Goal: Transaction & Acquisition: Download file/media

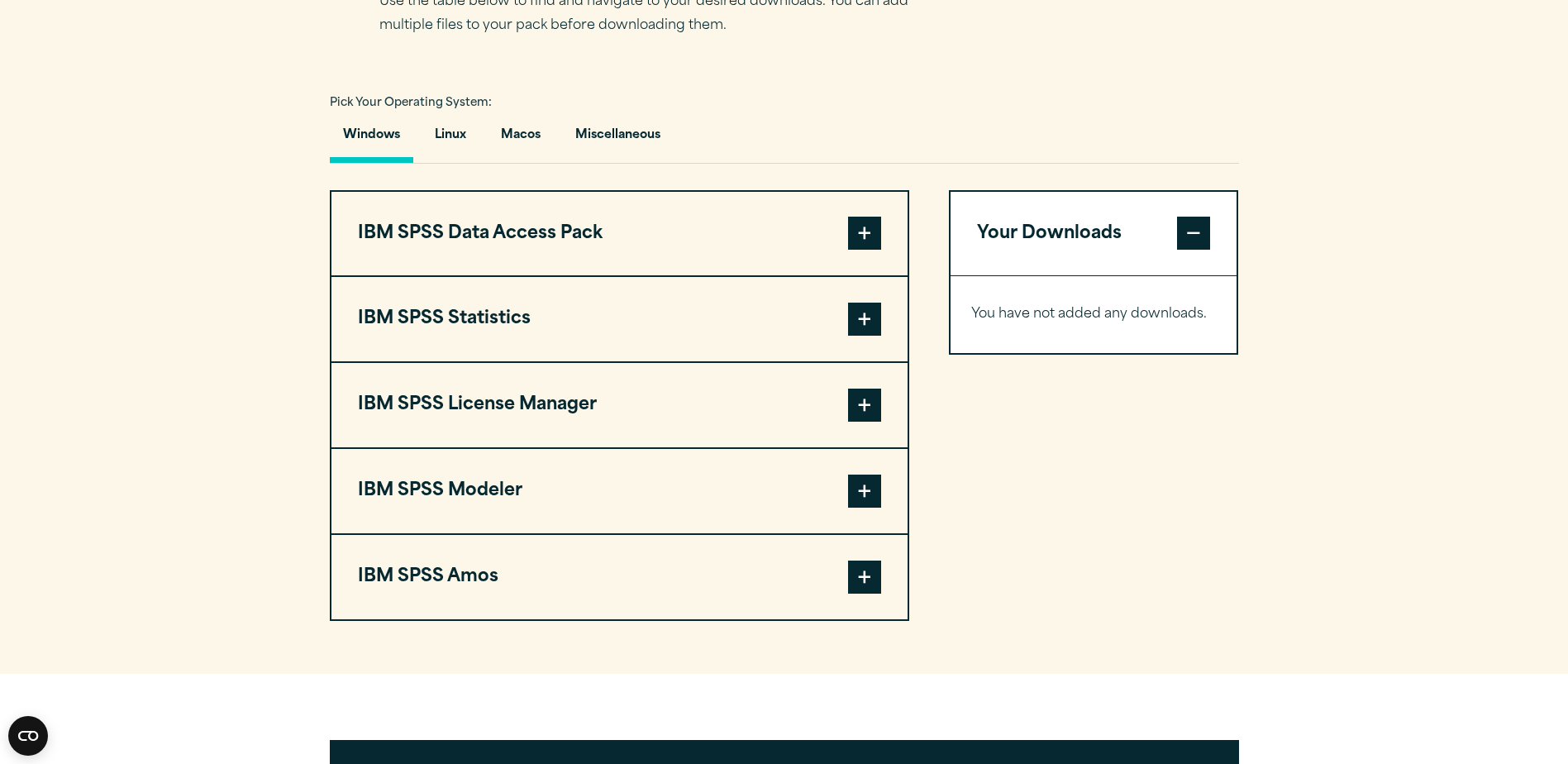
scroll to position [1157, 0]
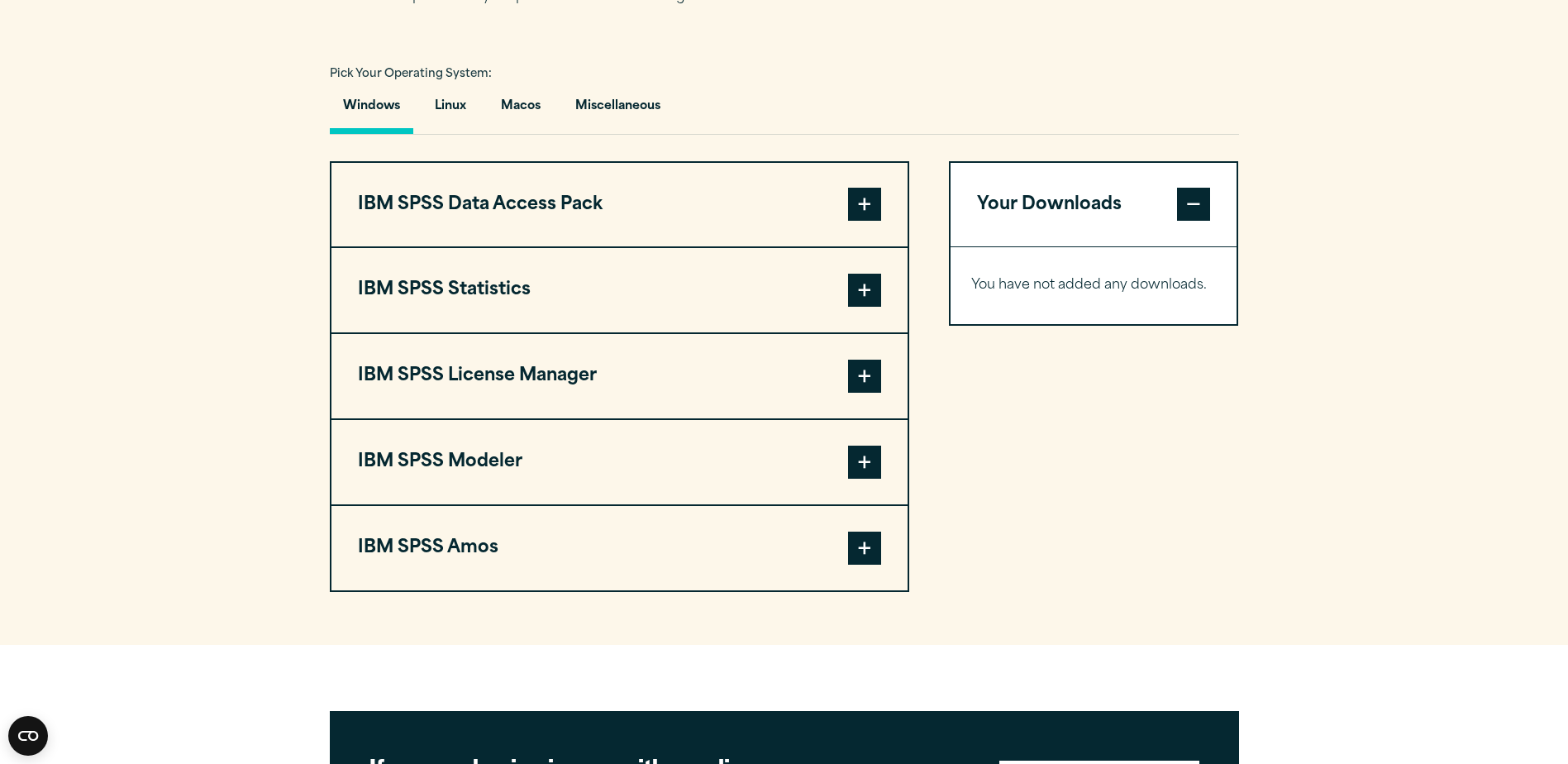
click at [871, 564] on span at bounding box center [864, 547] width 33 height 33
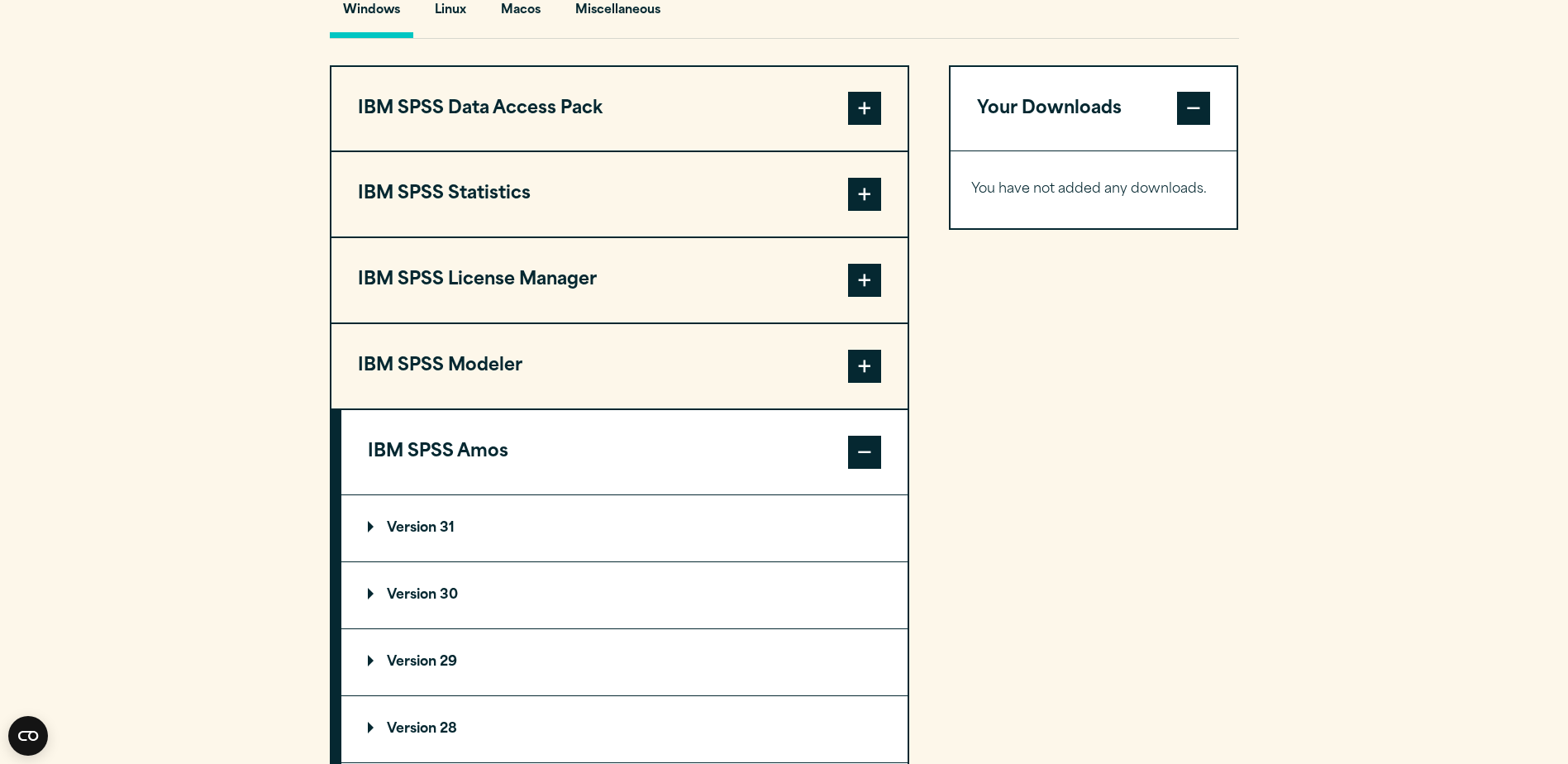
scroll to position [1488, 0]
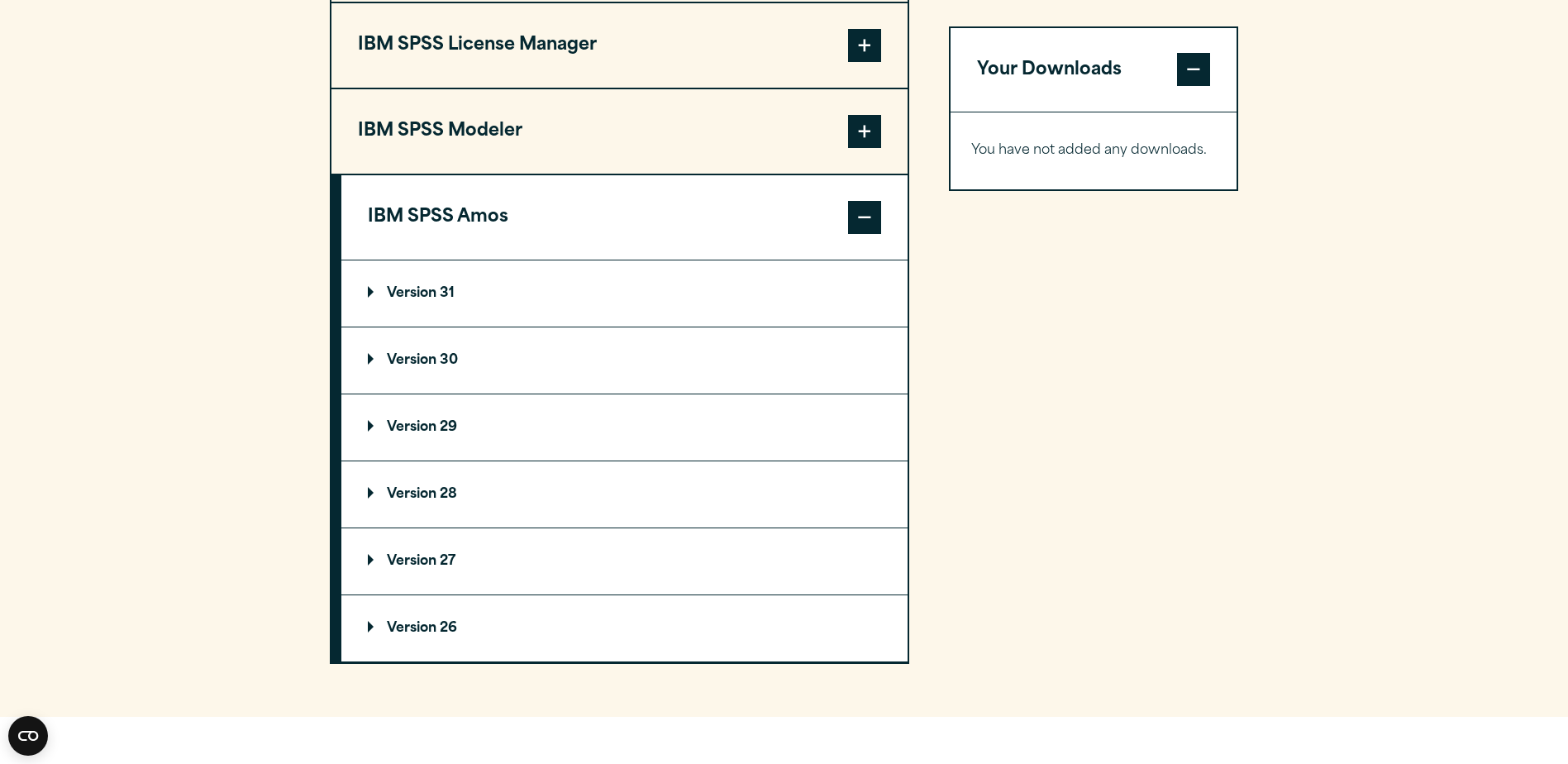
click at [367, 327] on summary "Version 31" at bounding box center [624, 294] width 566 height 66
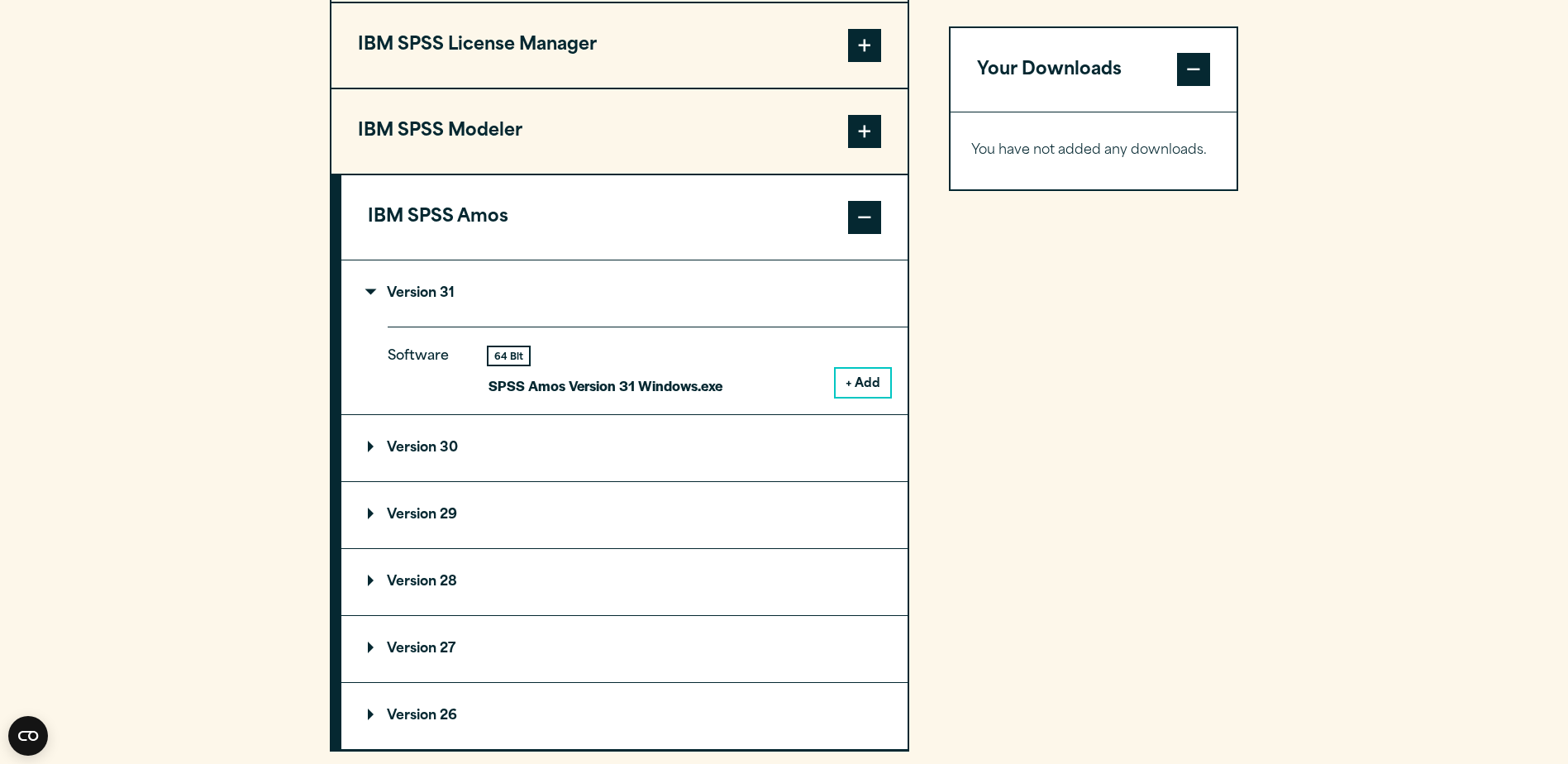
click at [872, 396] on button "+ Add" at bounding box center [863, 382] width 55 height 28
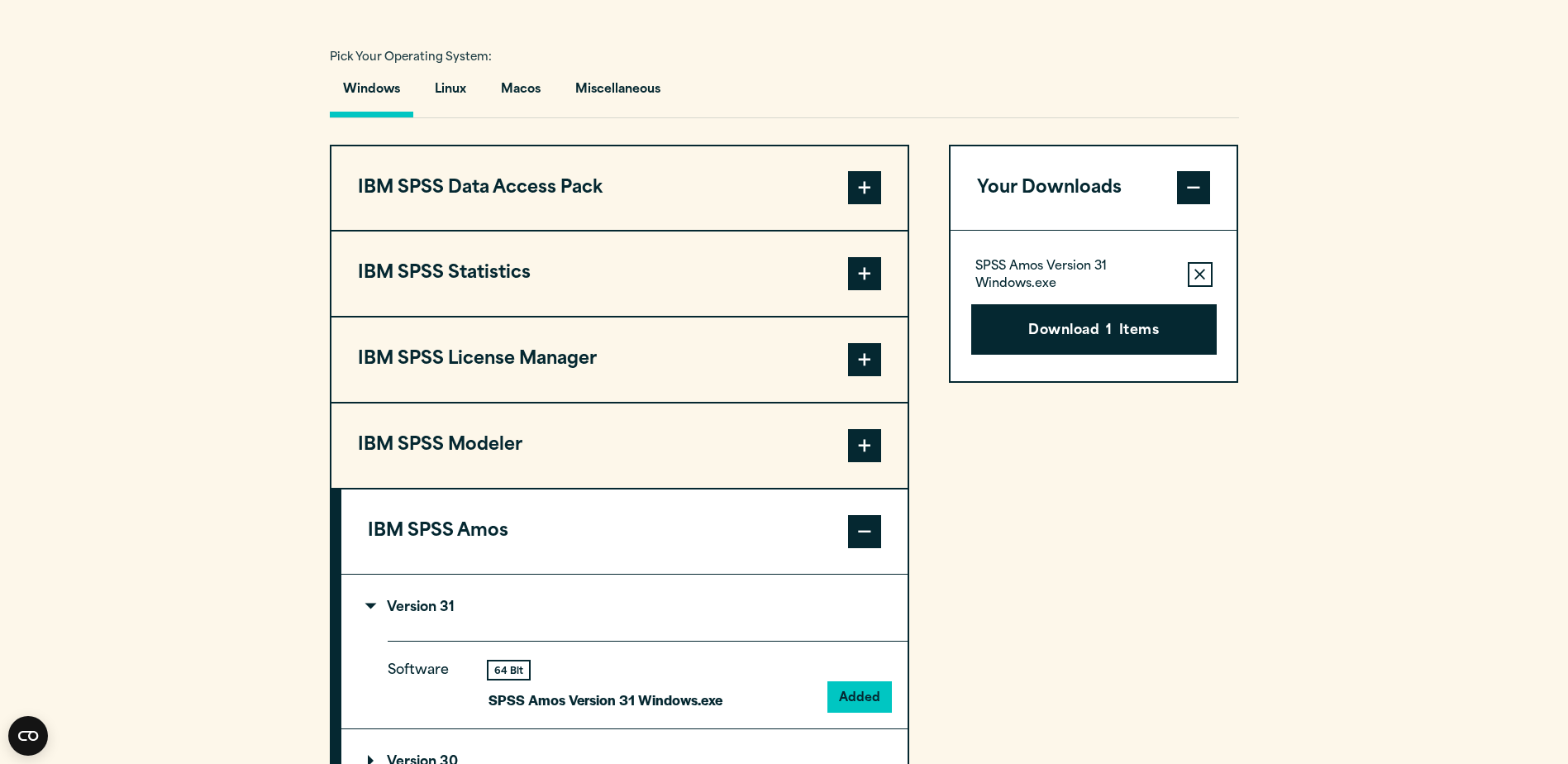
scroll to position [1157, 0]
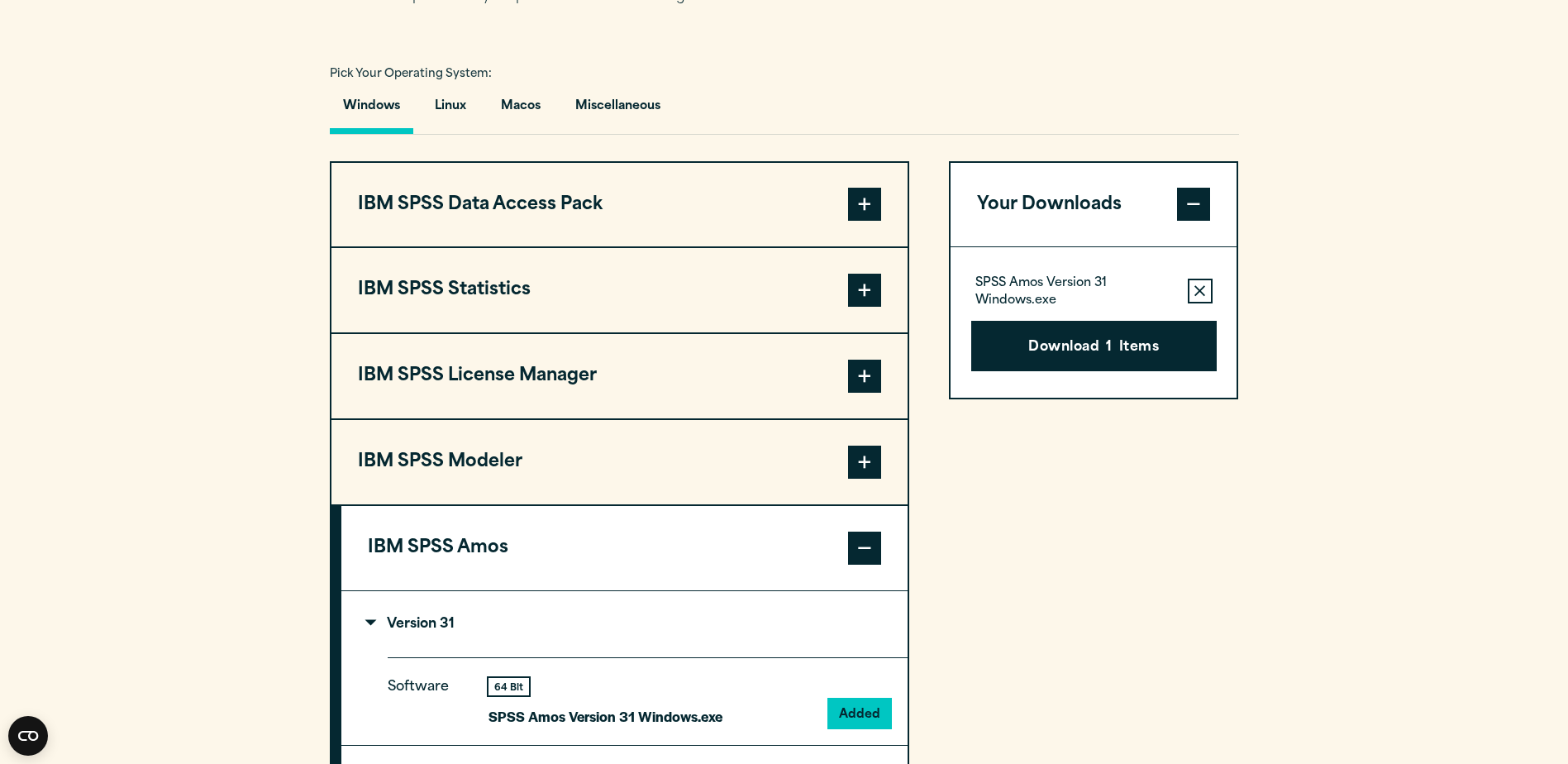
click at [877, 307] on span at bounding box center [864, 290] width 33 height 33
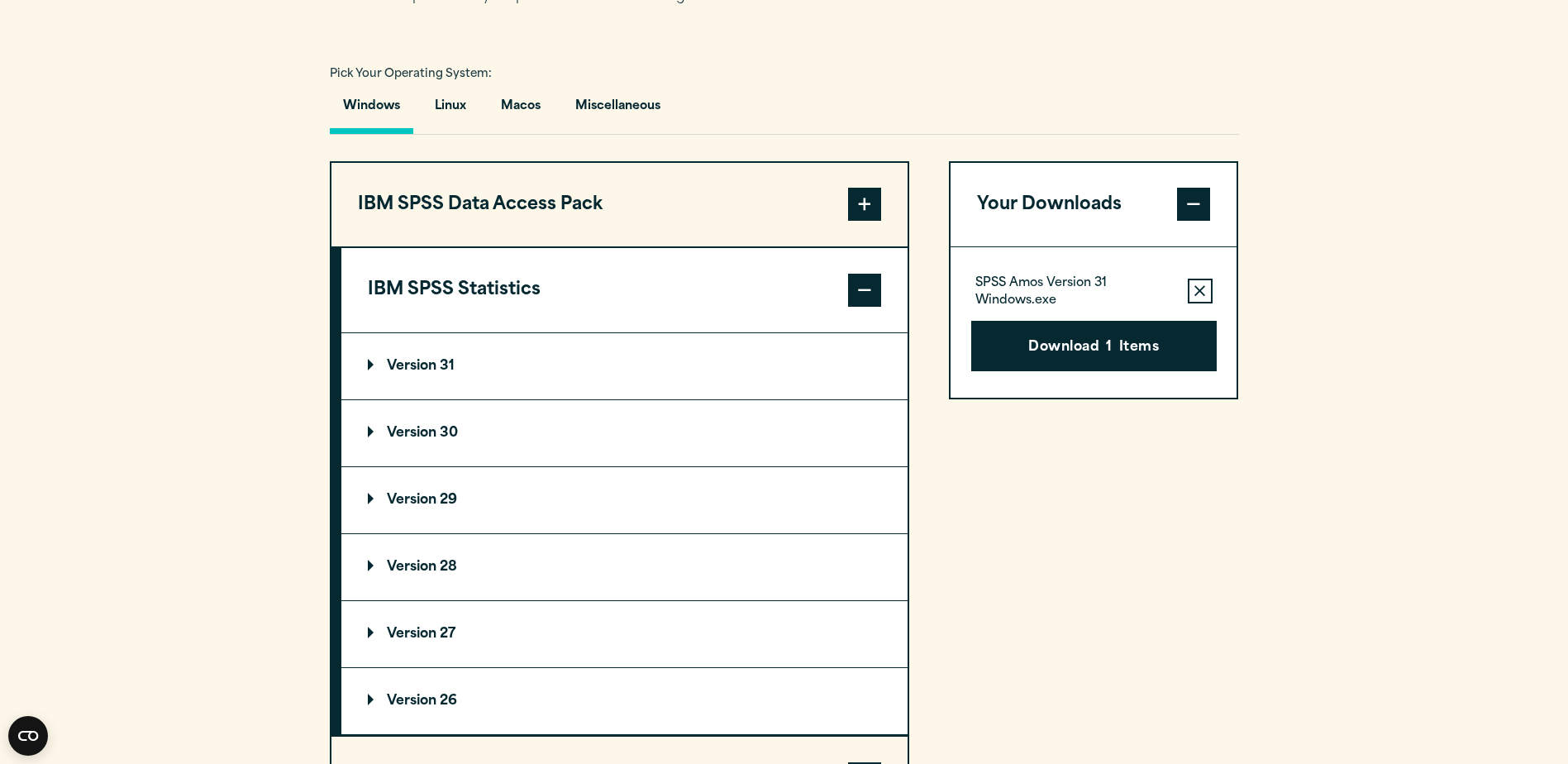
click at [422, 373] on p "Version 31" at bounding box center [410, 366] width 87 height 13
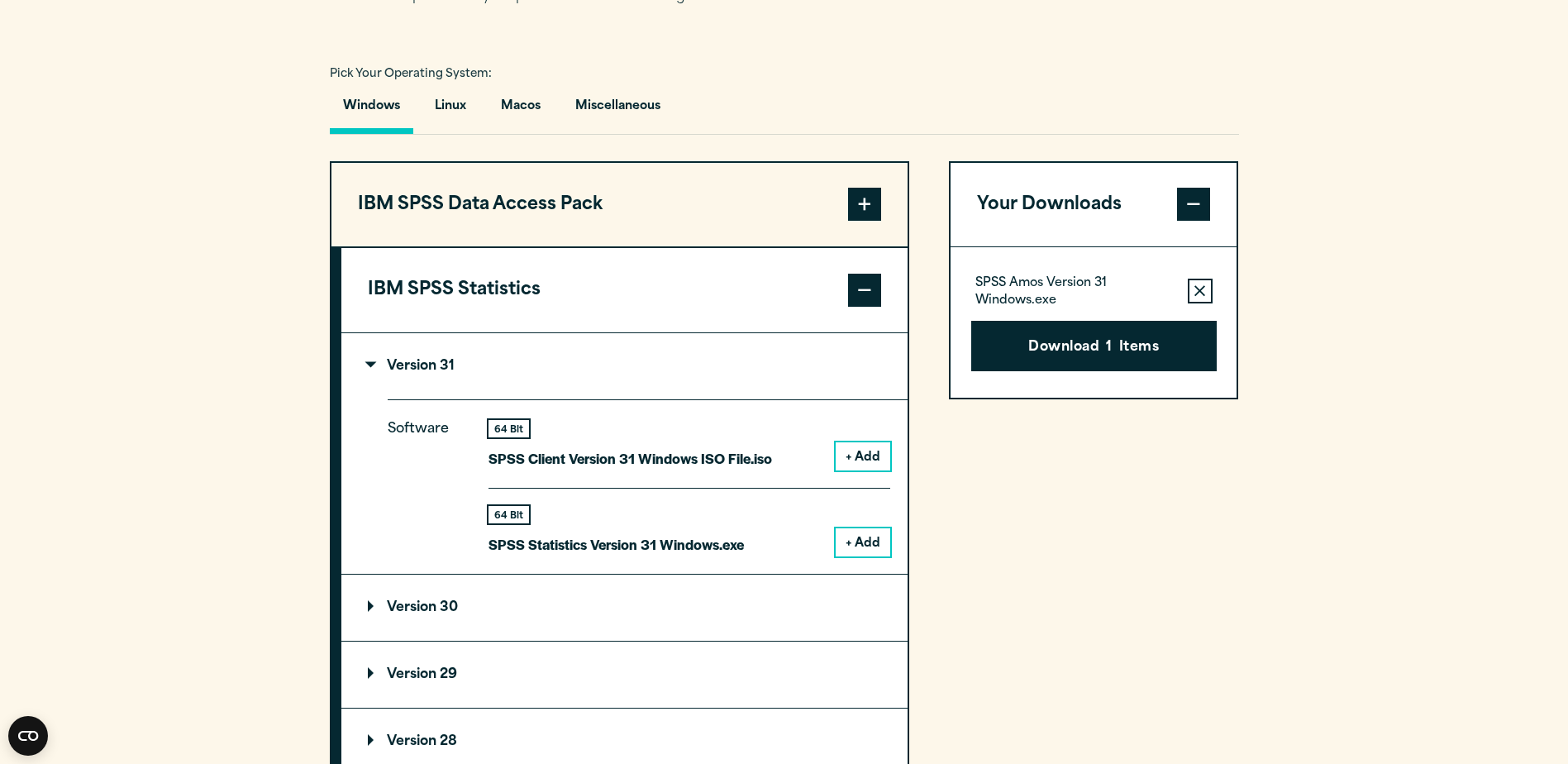
click at [865, 556] on button "+ Add" at bounding box center [863, 542] width 55 height 28
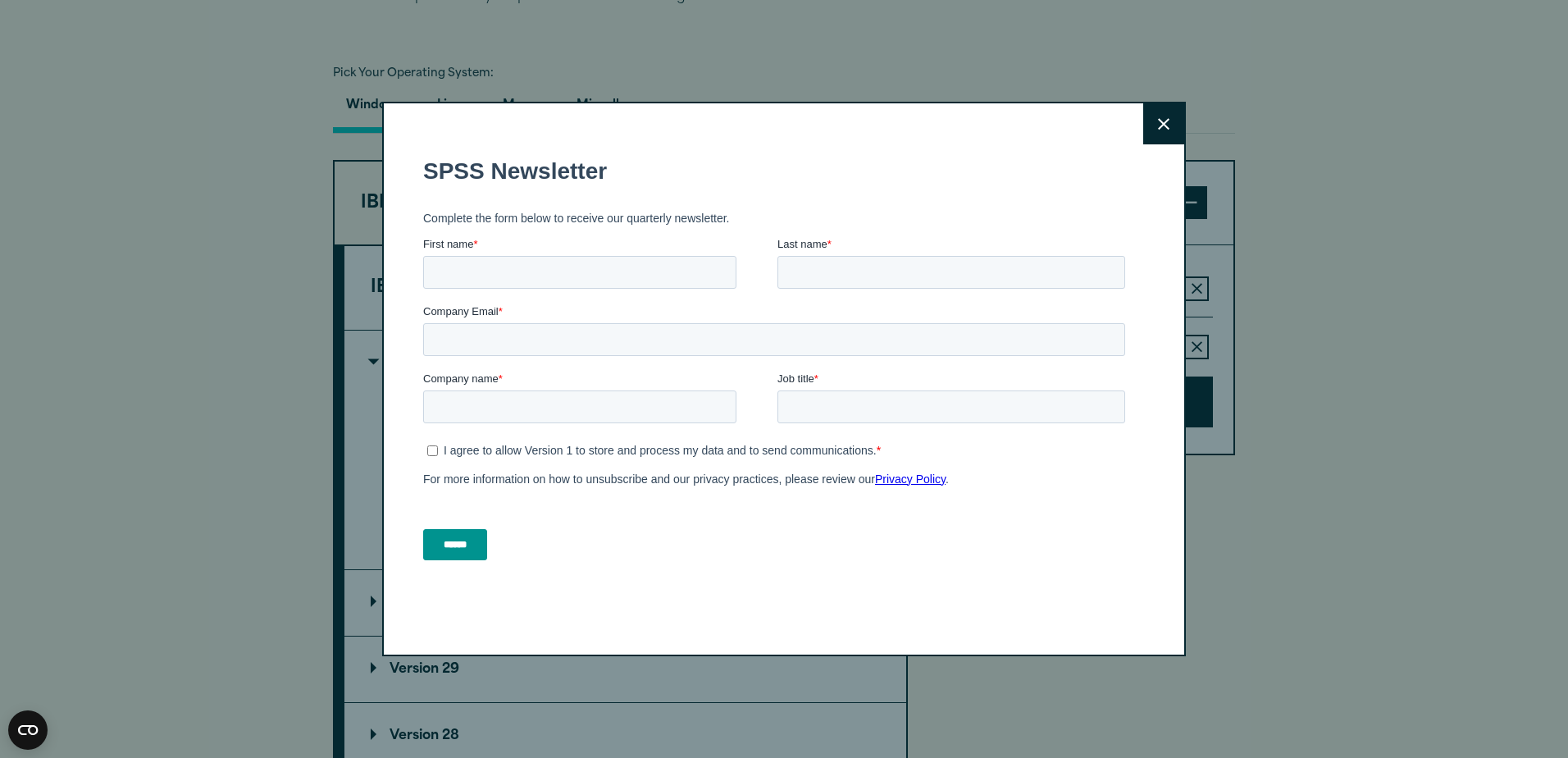
drag, startPoint x: 1146, startPoint y: 129, endPoint x: 1132, endPoint y: 150, distance: 25.2
click at [1146, 129] on button "Close" at bounding box center [1164, 123] width 41 height 41
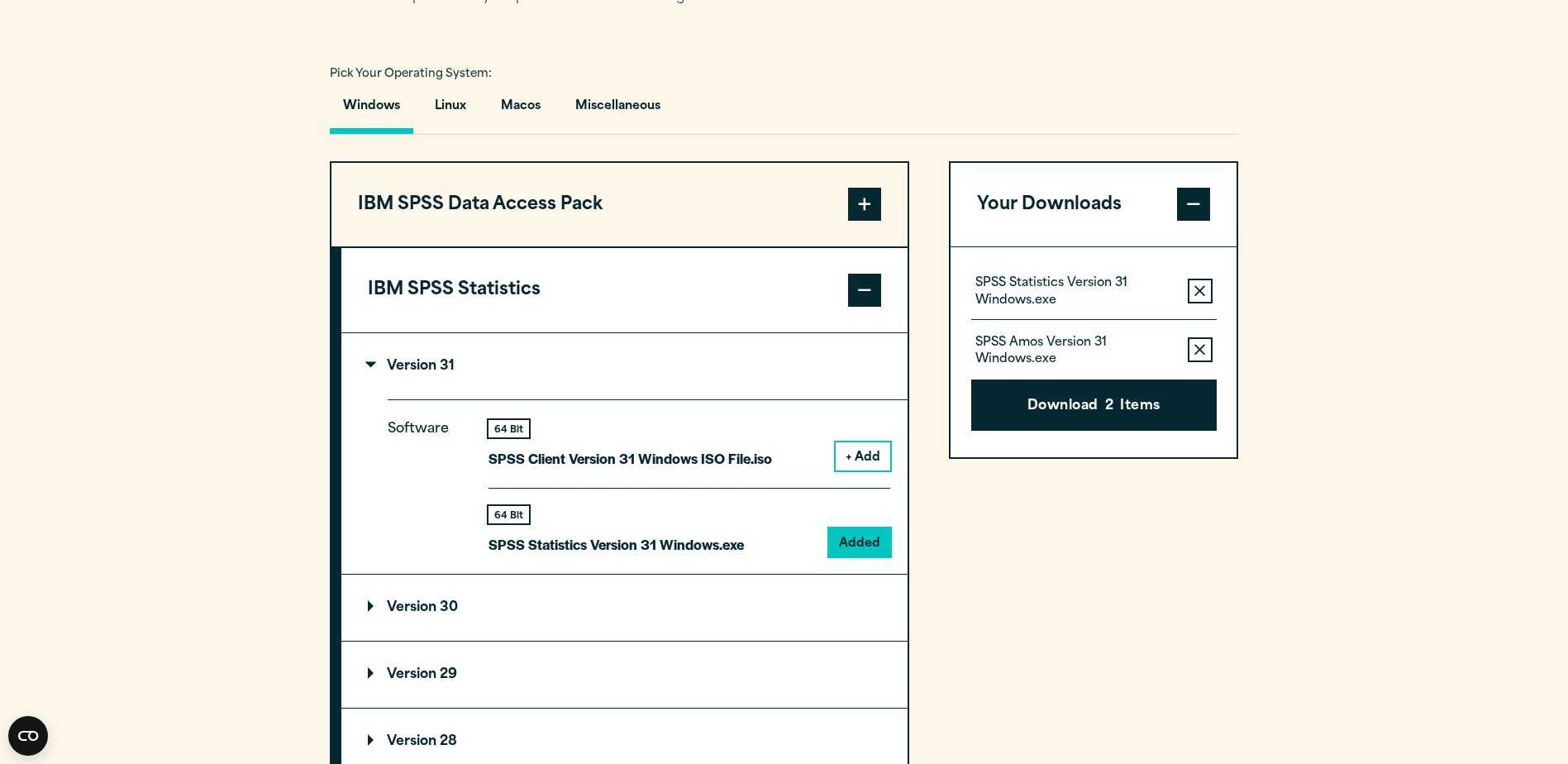
click at [859, 470] on button "+ Add" at bounding box center [863, 456] width 55 height 28
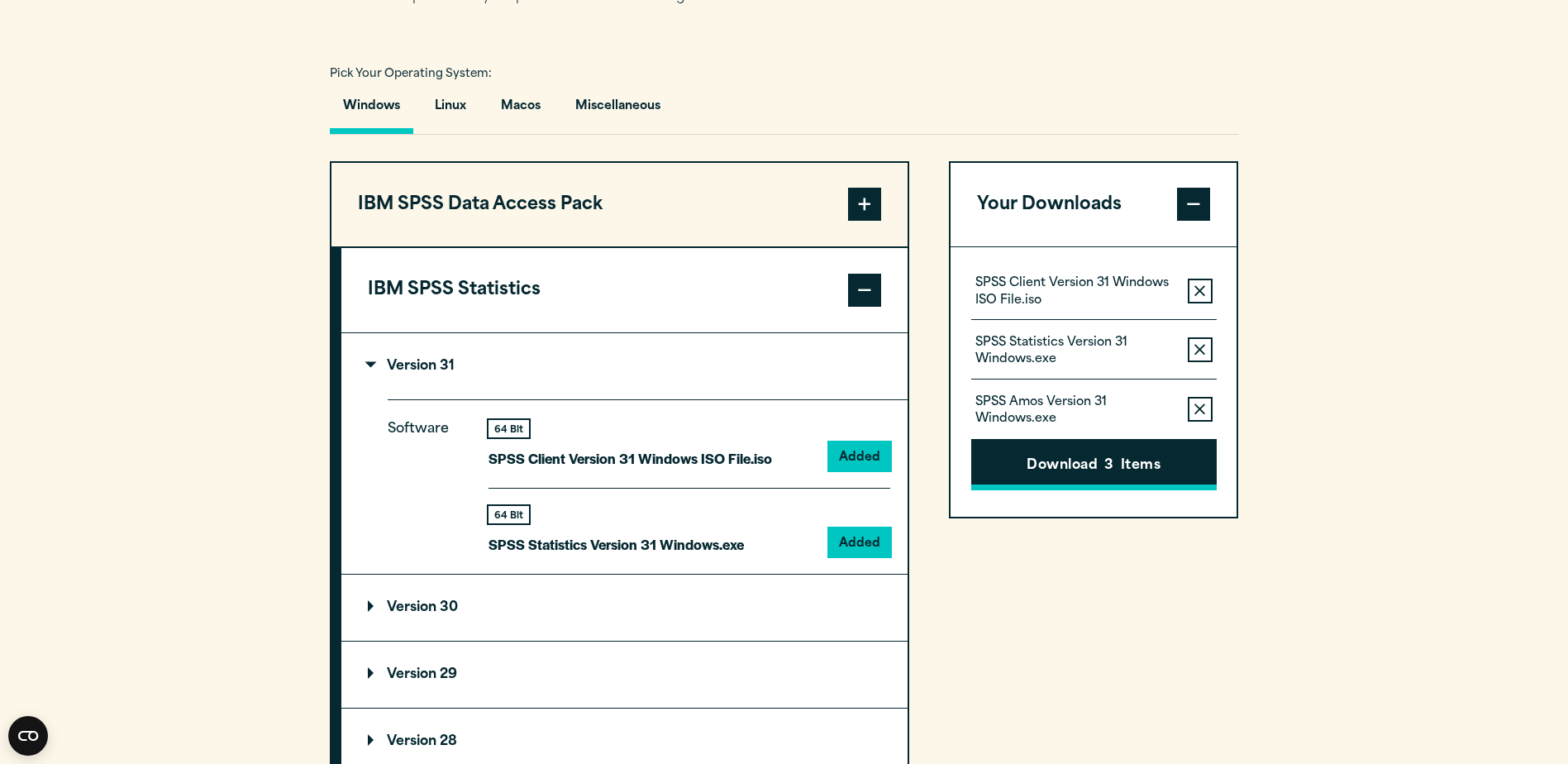
click at [1095, 490] on button "Download 3 Items" at bounding box center [1094, 463] width 246 height 51
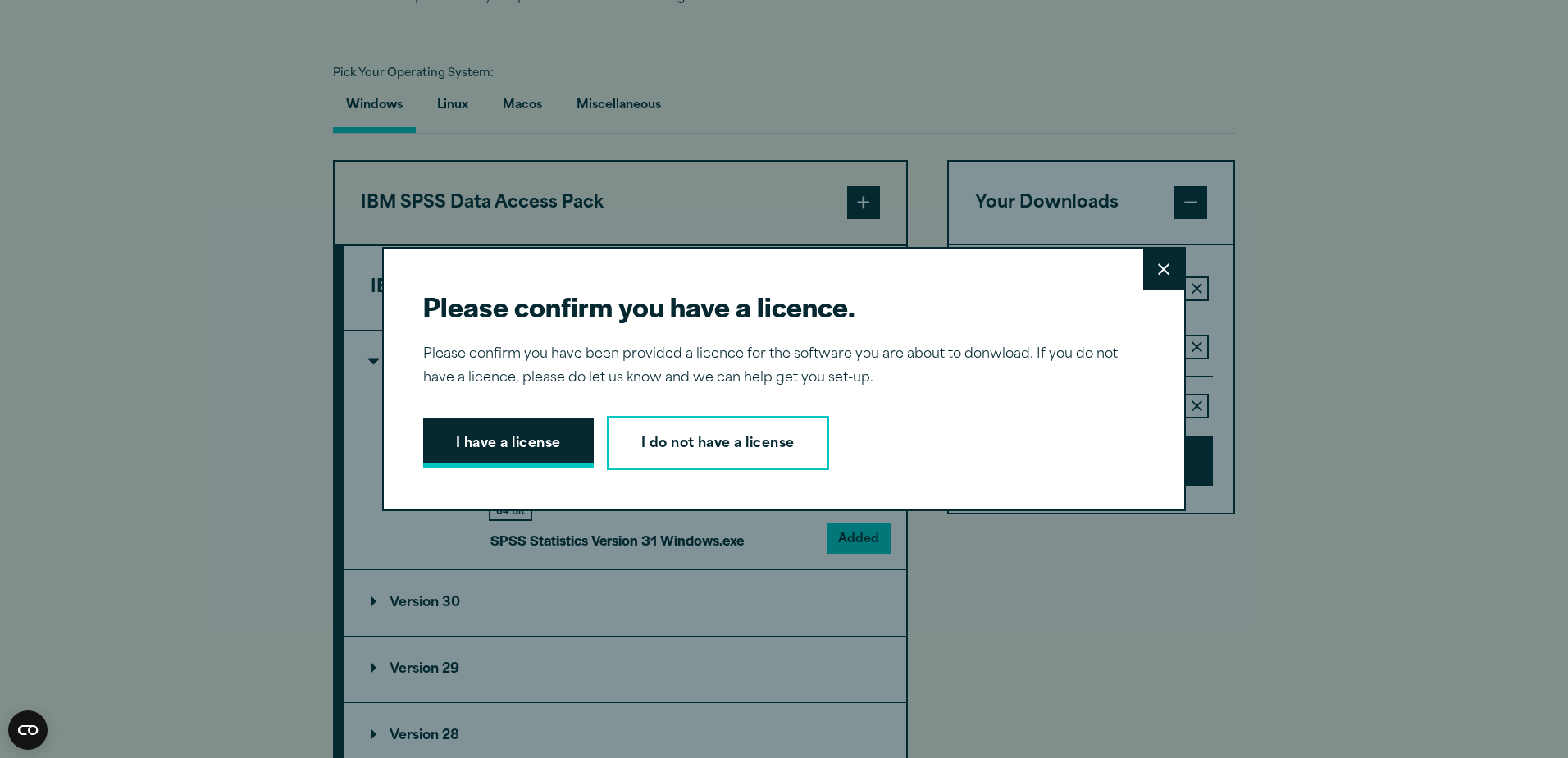
click at [488, 435] on button "I have a license" at bounding box center [508, 442] width 170 height 51
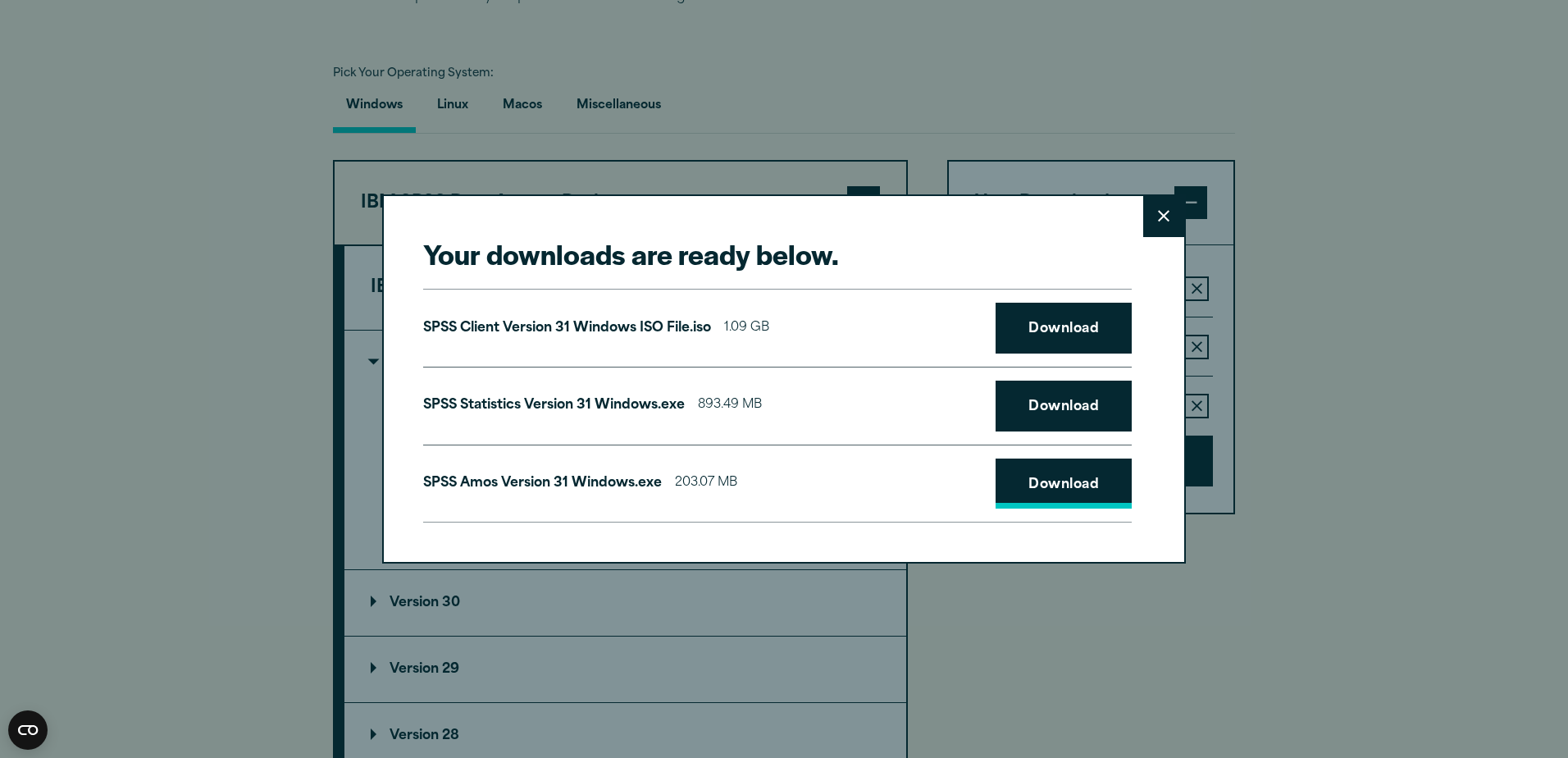
click at [1053, 482] on link "Download" at bounding box center [1064, 484] width 136 height 51
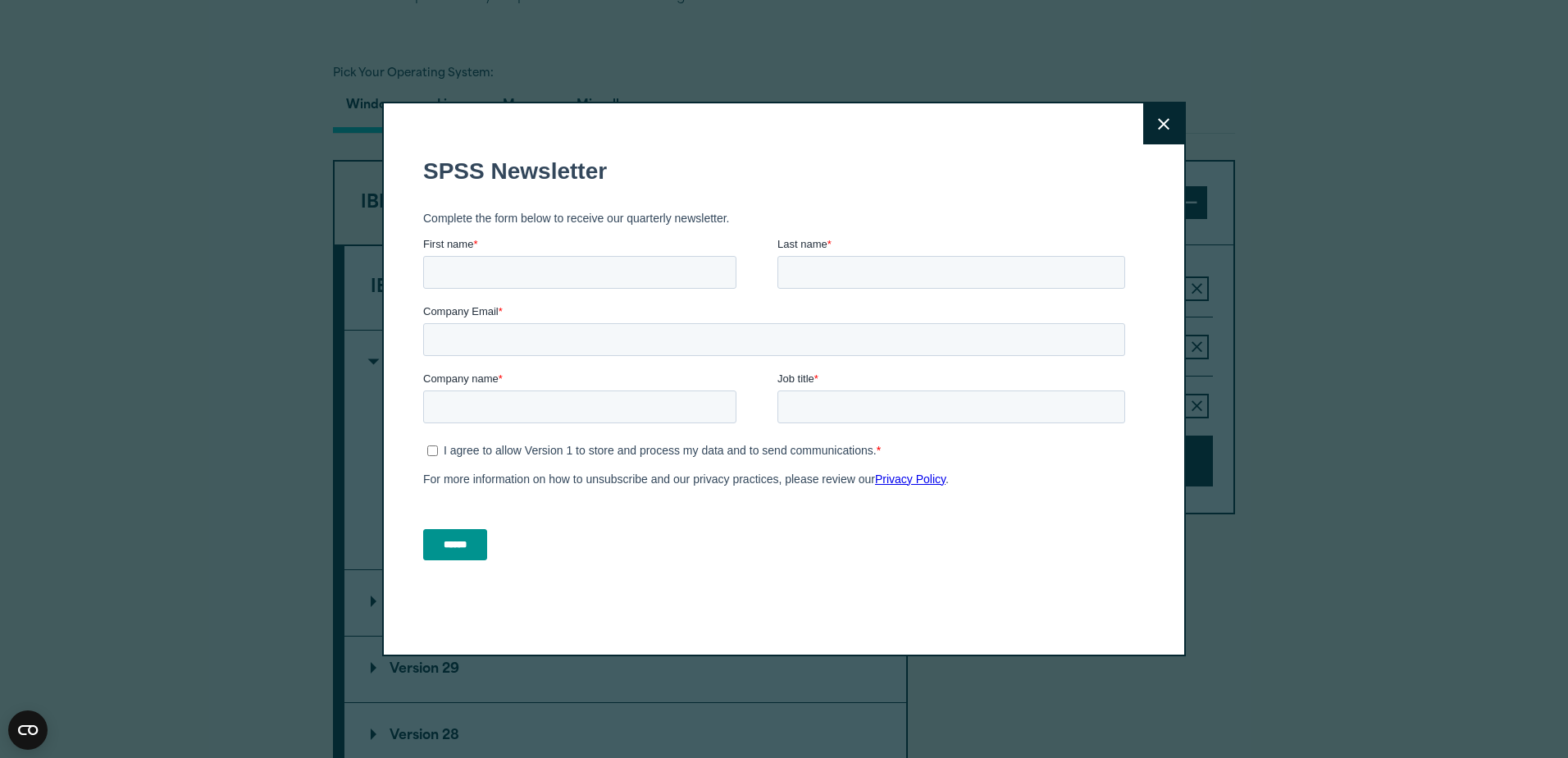
click at [1169, 127] on button "Close" at bounding box center [1164, 123] width 41 height 41
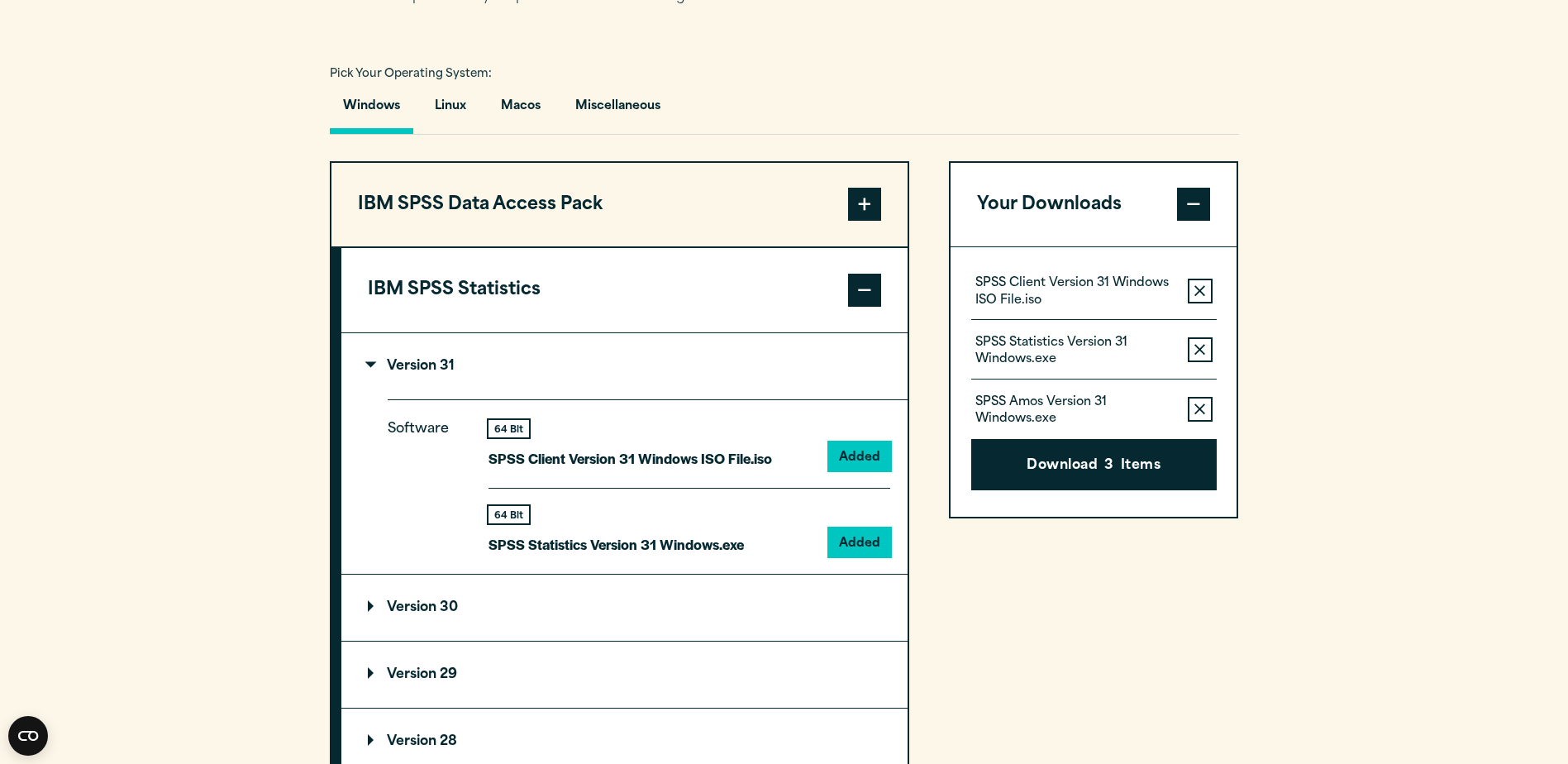
click at [1172, 427] on p "SPSS Amos Version 31 Windows.exe" at bounding box center [1074, 410] width 199 height 33
click at [1080, 490] on button "Download 3 Items" at bounding box center [1094, 463] width 246 height 51
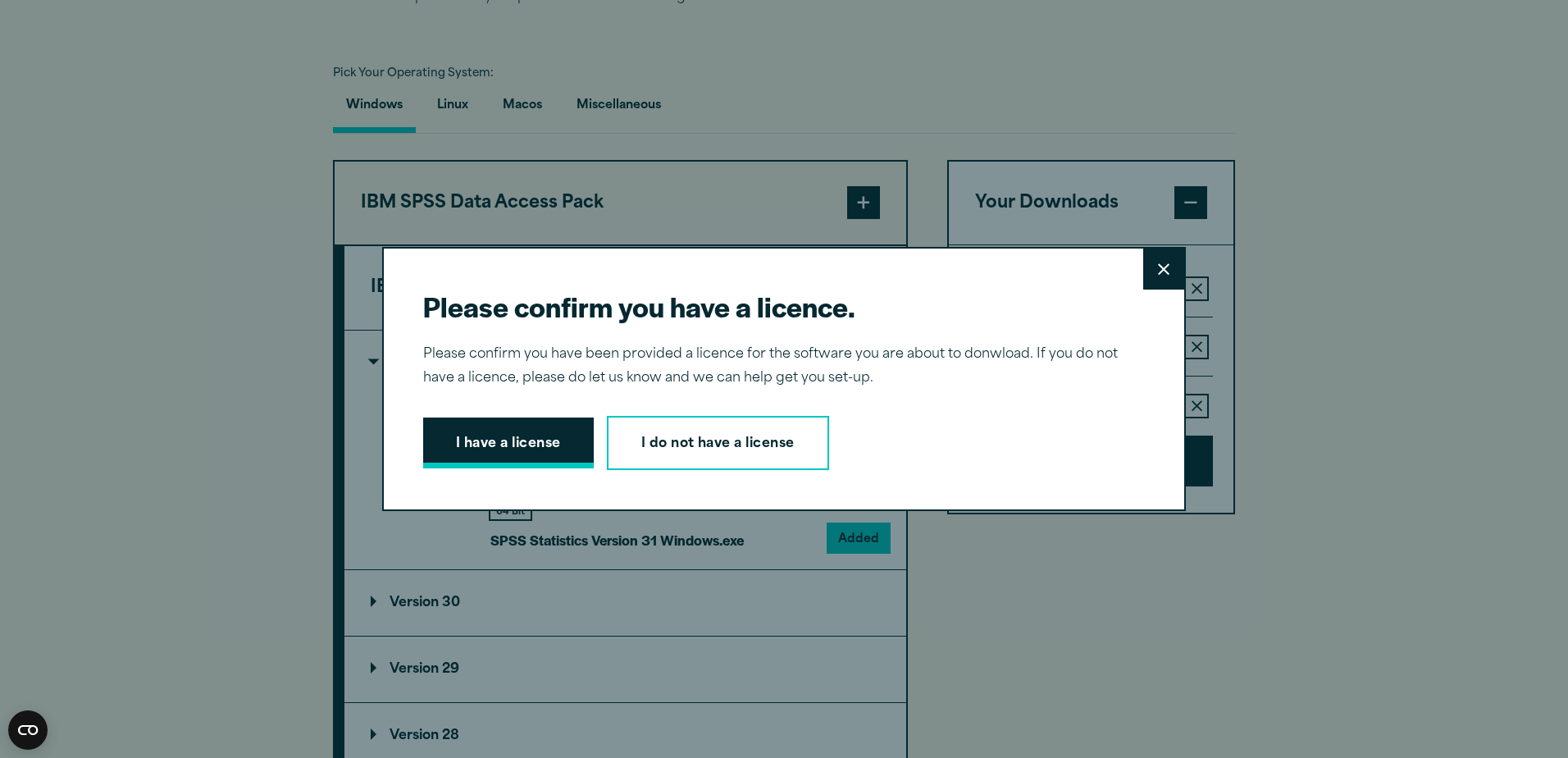
click at [564, 445] on button "I have a license" at bounding box center [508, 442] width 170 height 51
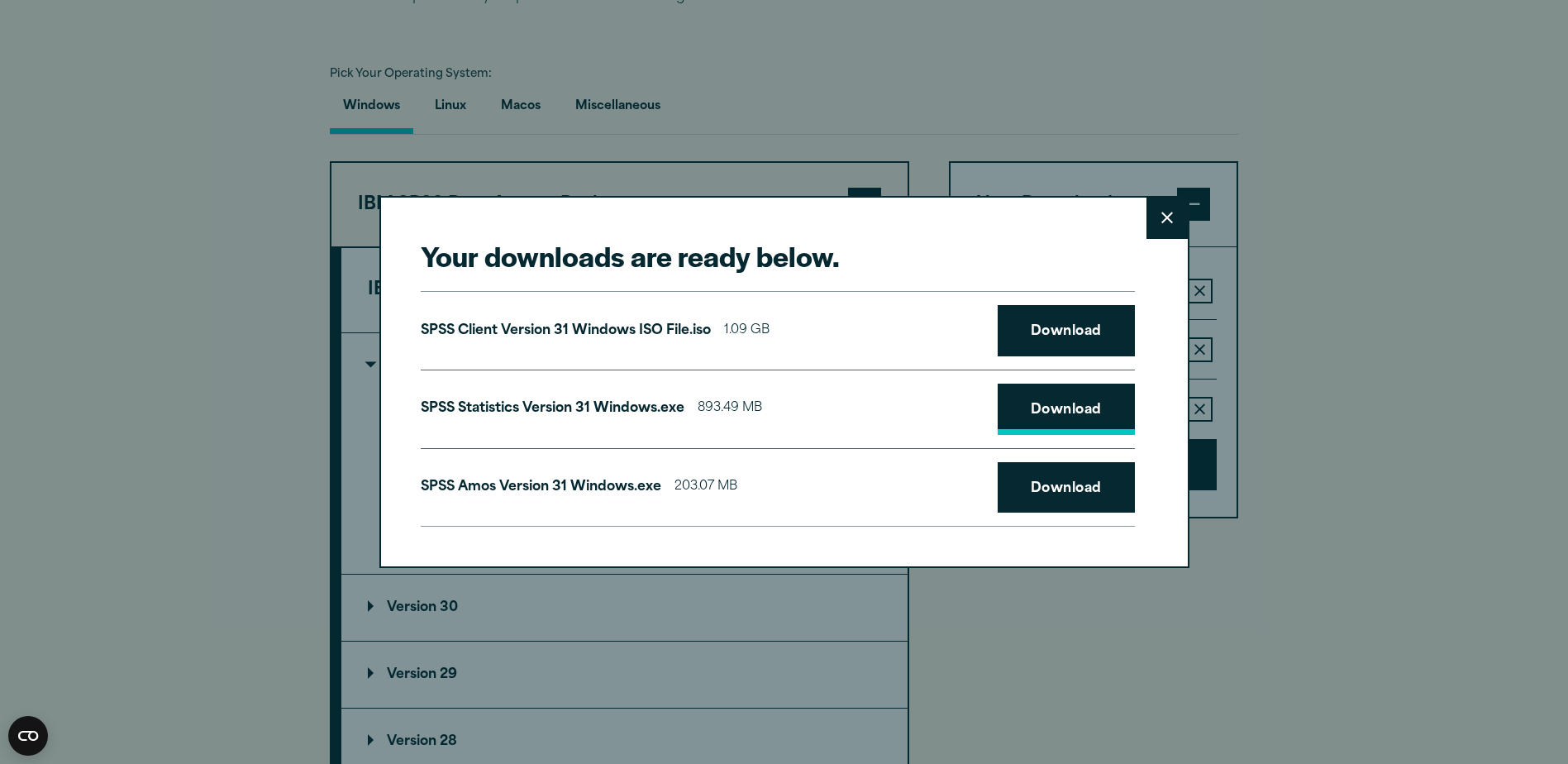
click at [1057, 402] on link "Download" at bounding box center [1066, 408] width 137 height 51
click at [1157, 222] on button "Close" at bounding box center [1167, 218] width 41 height 41
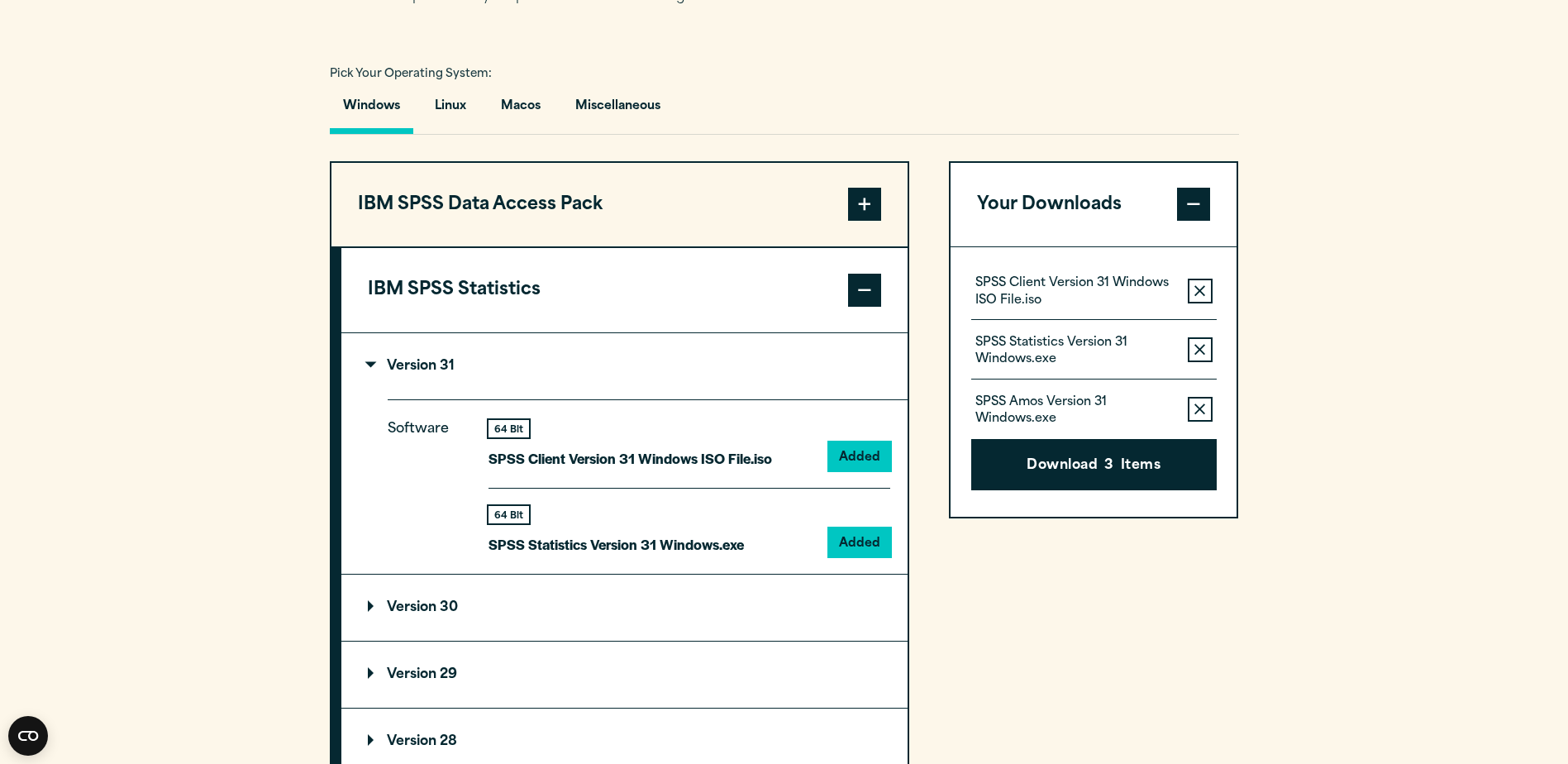
click at [378, 373] on p "Version 31" at bounding box center [410, 366] width 87 height 13
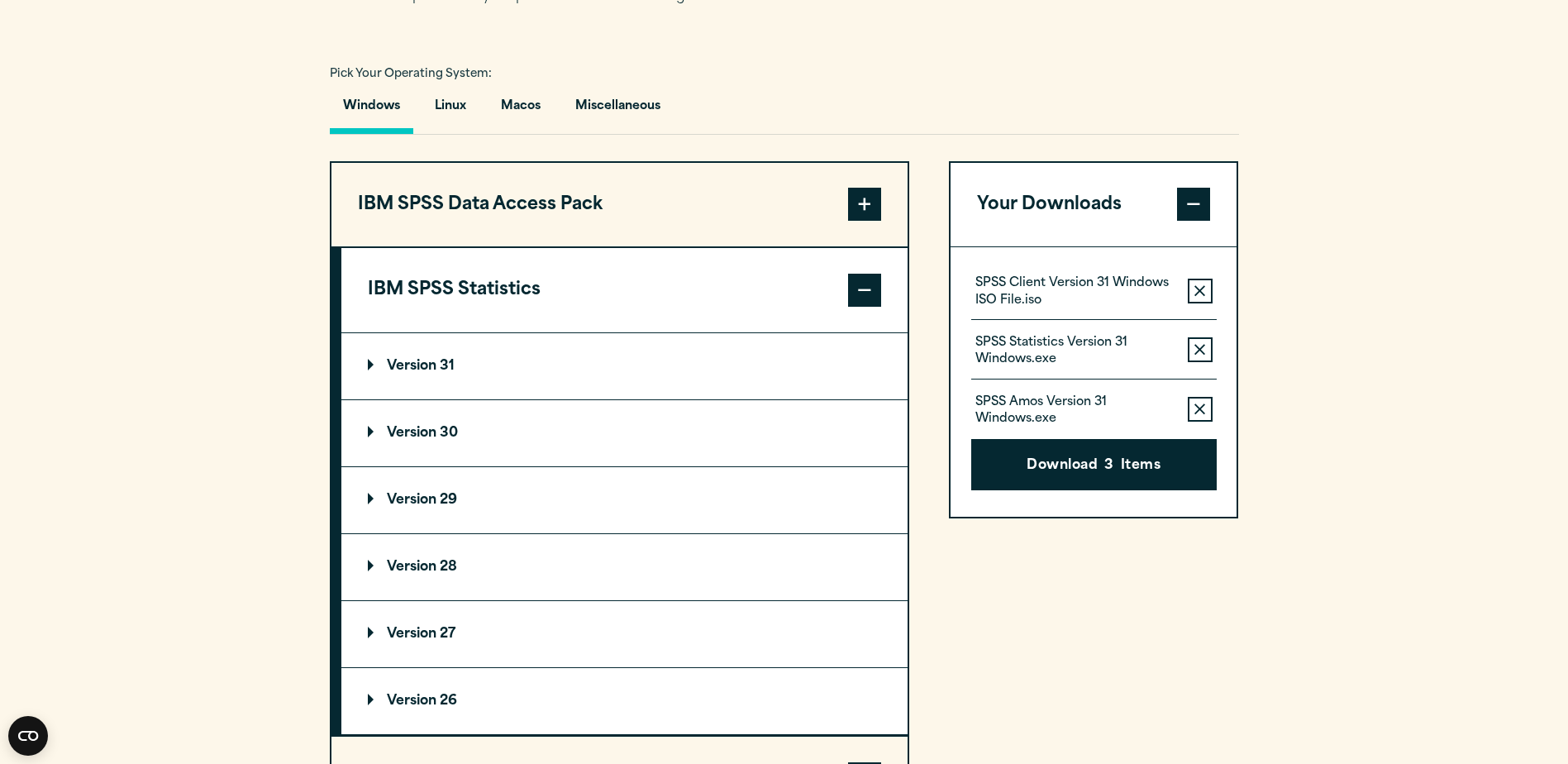
click at [866, 307] on span at bounding box center [864, 290] width 33 height 33
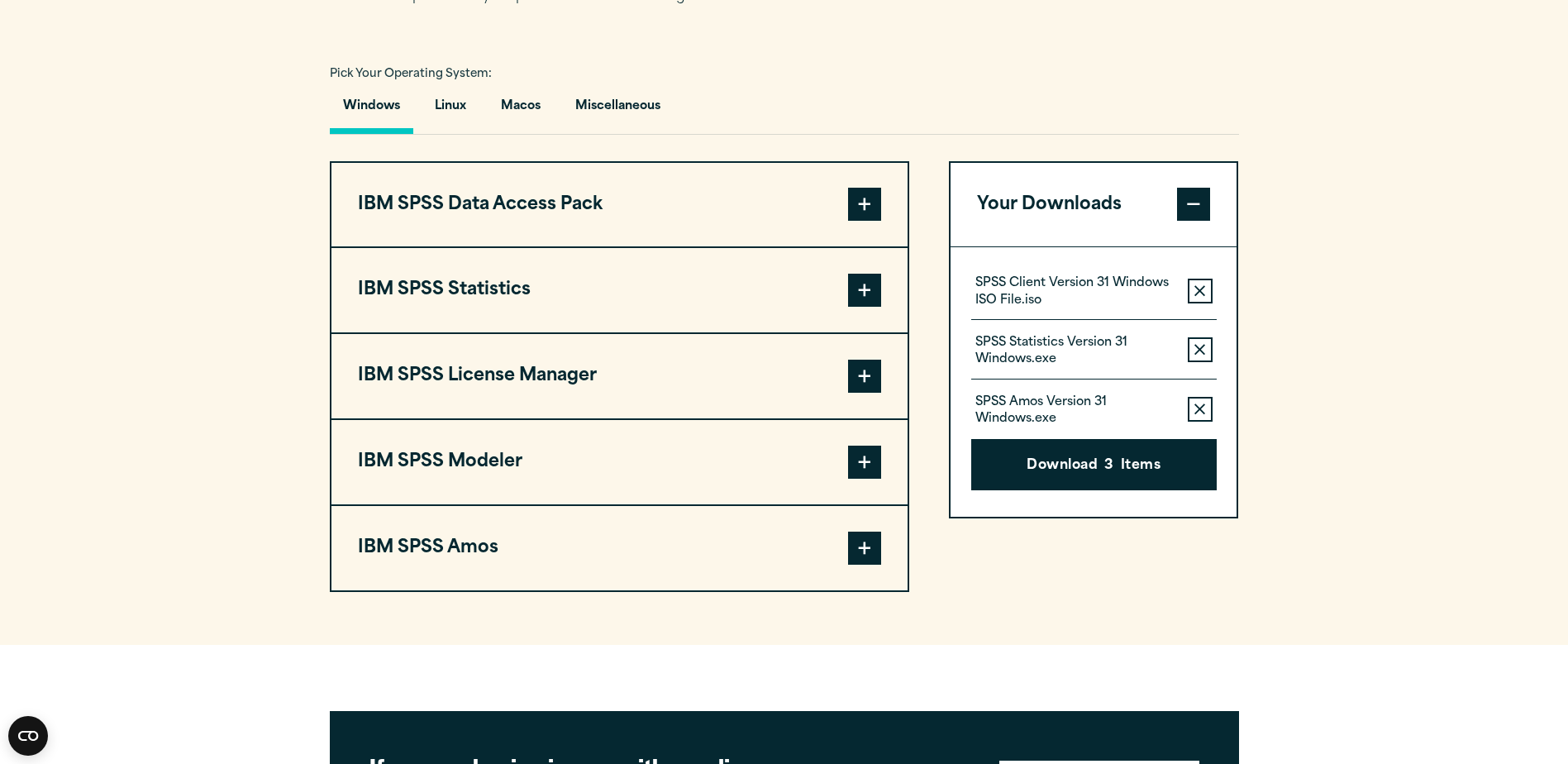
click at [855, 564] on span at bounding box center [864, 547] width 33 height 33
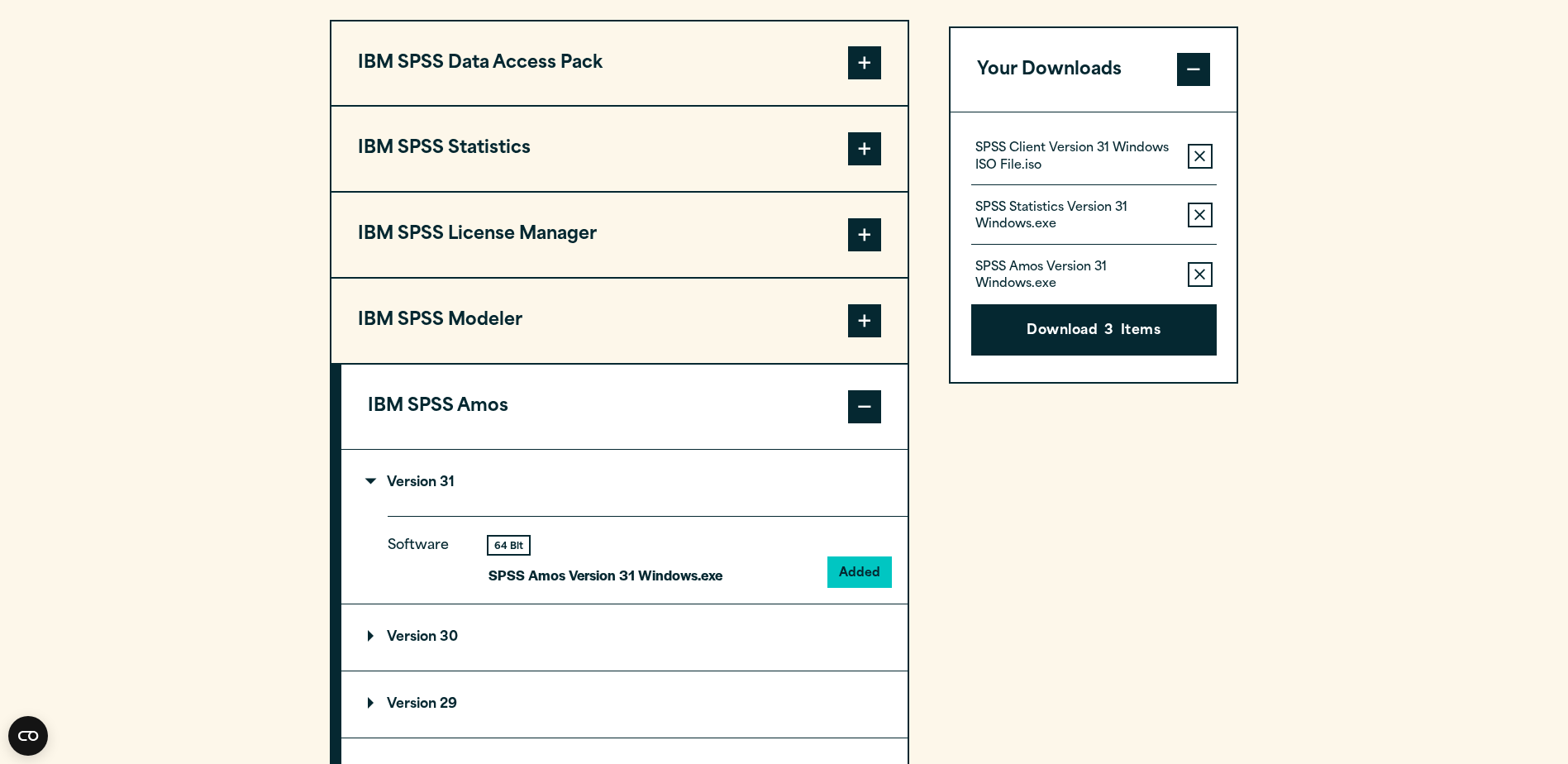
scroll to position [1488, 0]
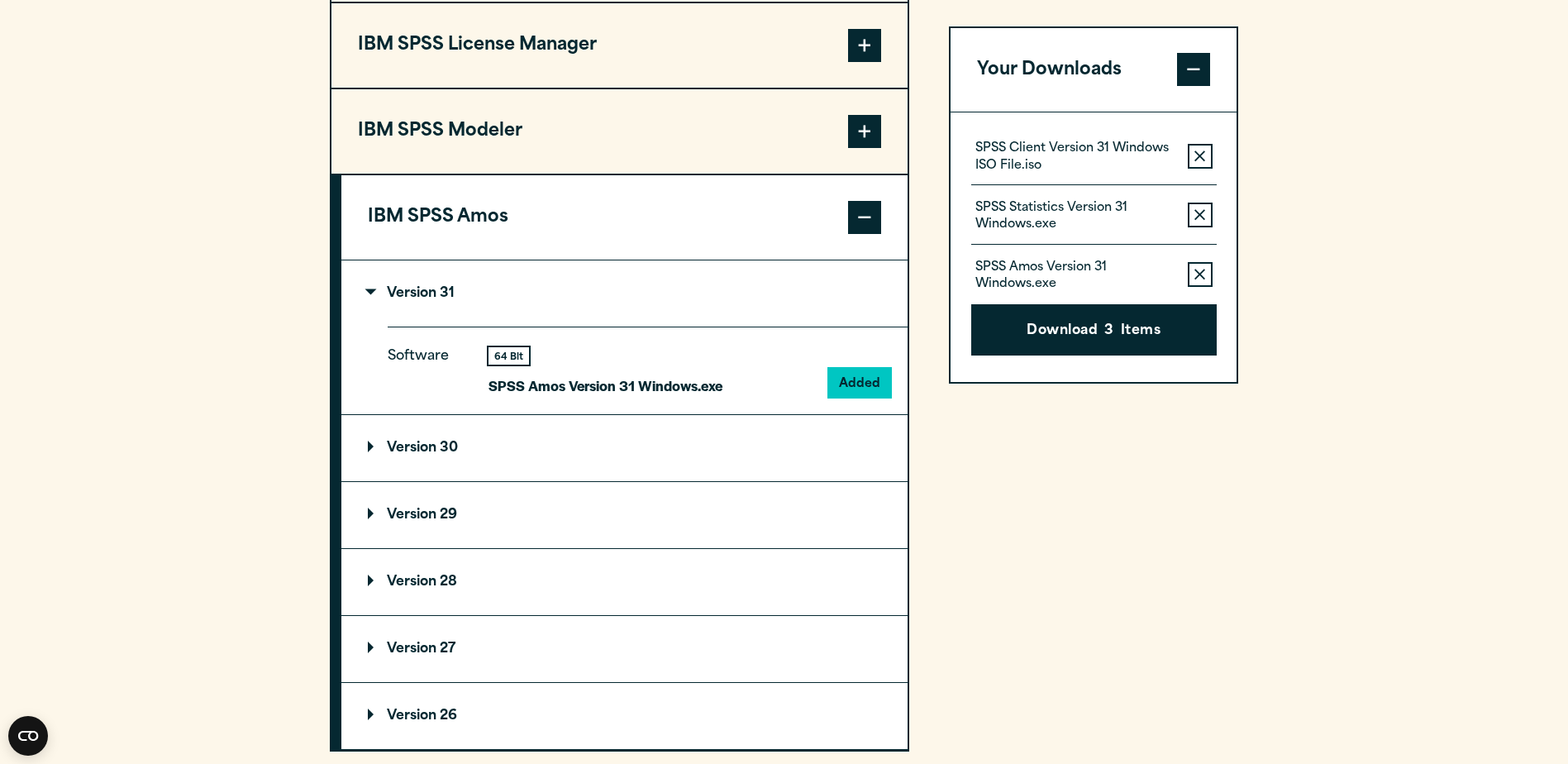
click at [368, 454] on p "Version 30" at bounding box center [412, 447] width 90 height 13
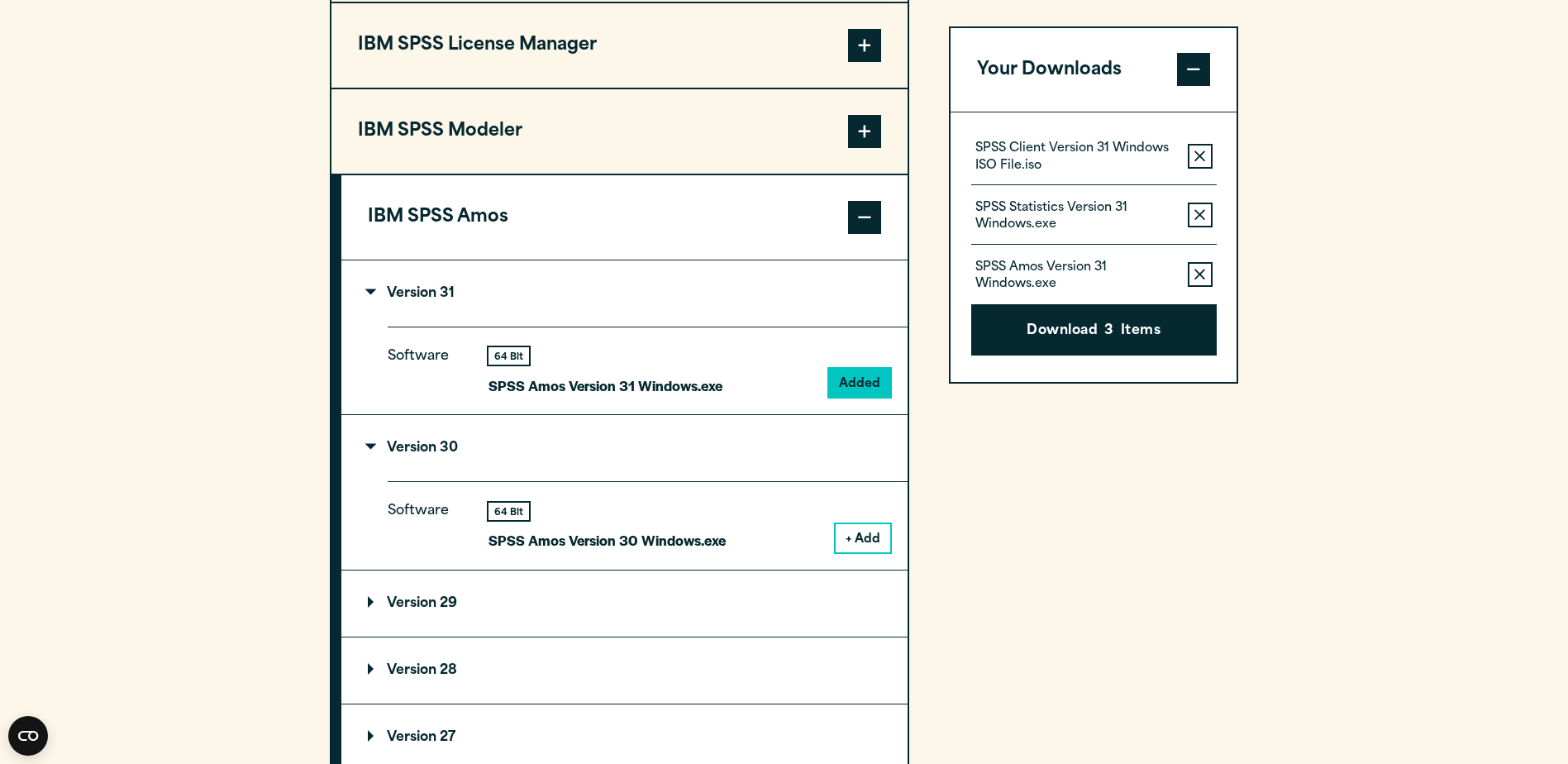
click at [850, 552] on button "+ Add" at bounding box center [863, 538] width 55 height 28
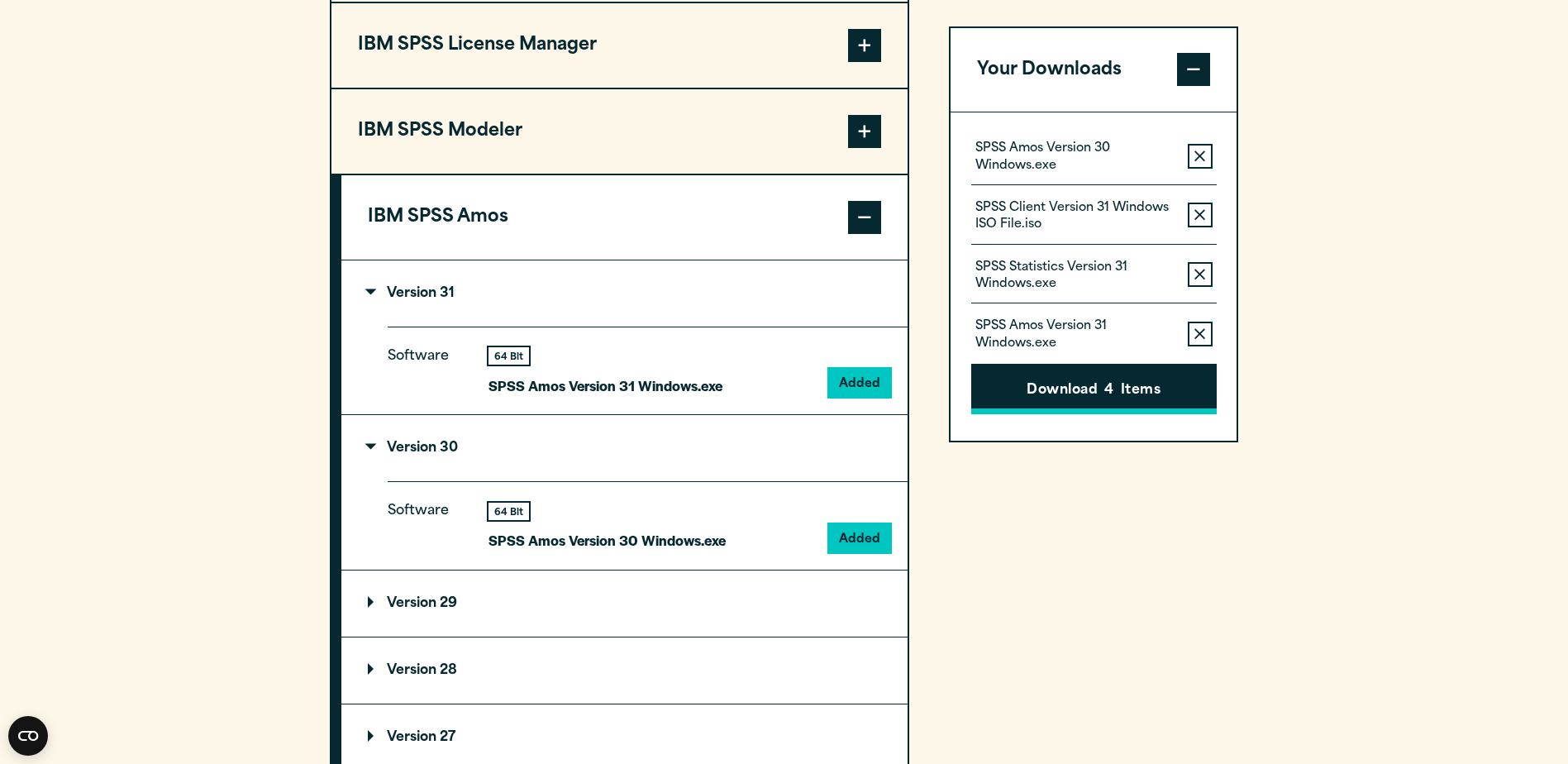
click at [1048, 408] on button "Download 4 Items" at bounding box center [1094, 388] width 246 height 51
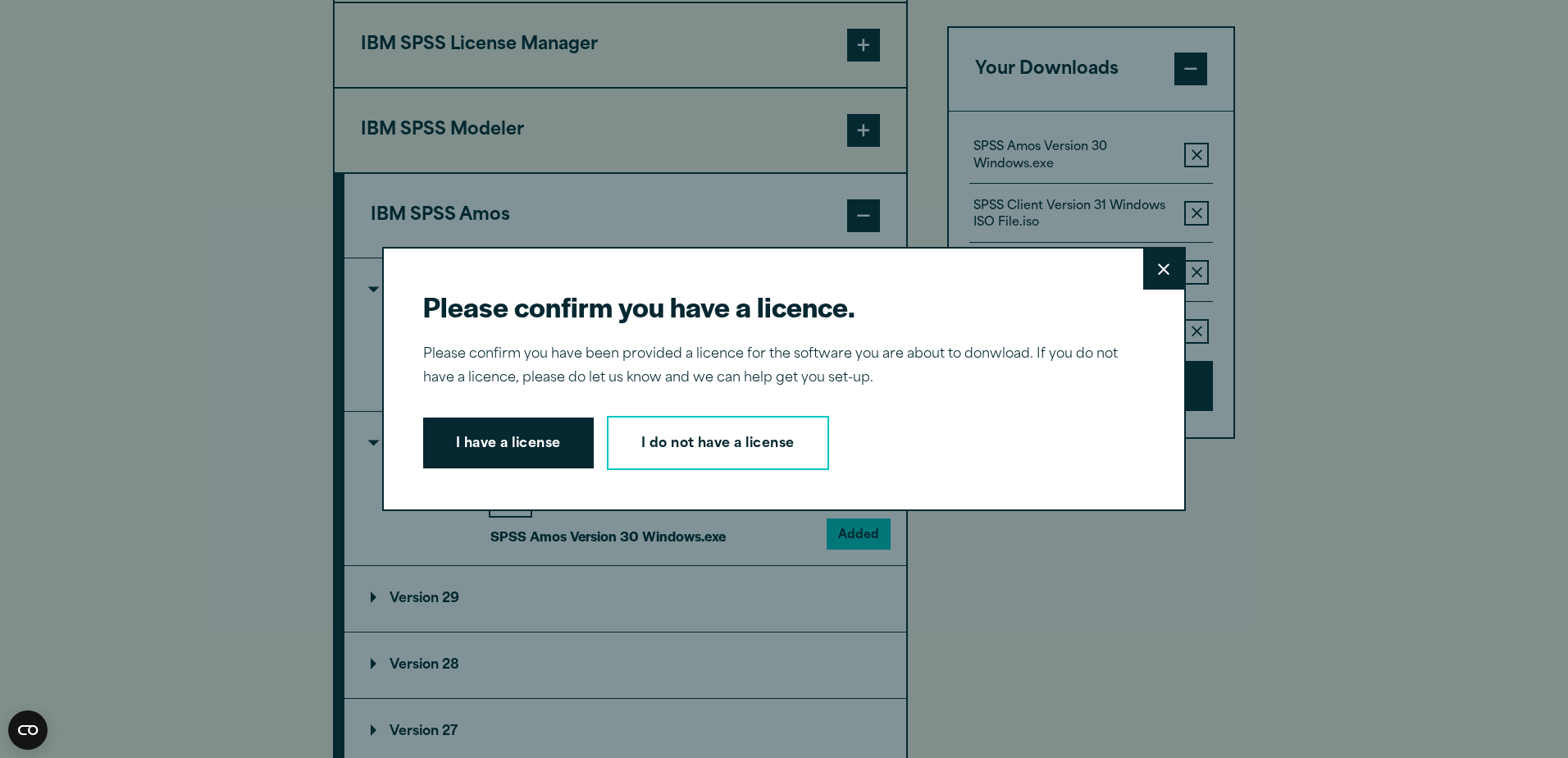
click at [493, 443] on button "I have a license" at bounding box center [508, 442] width 170 height 51
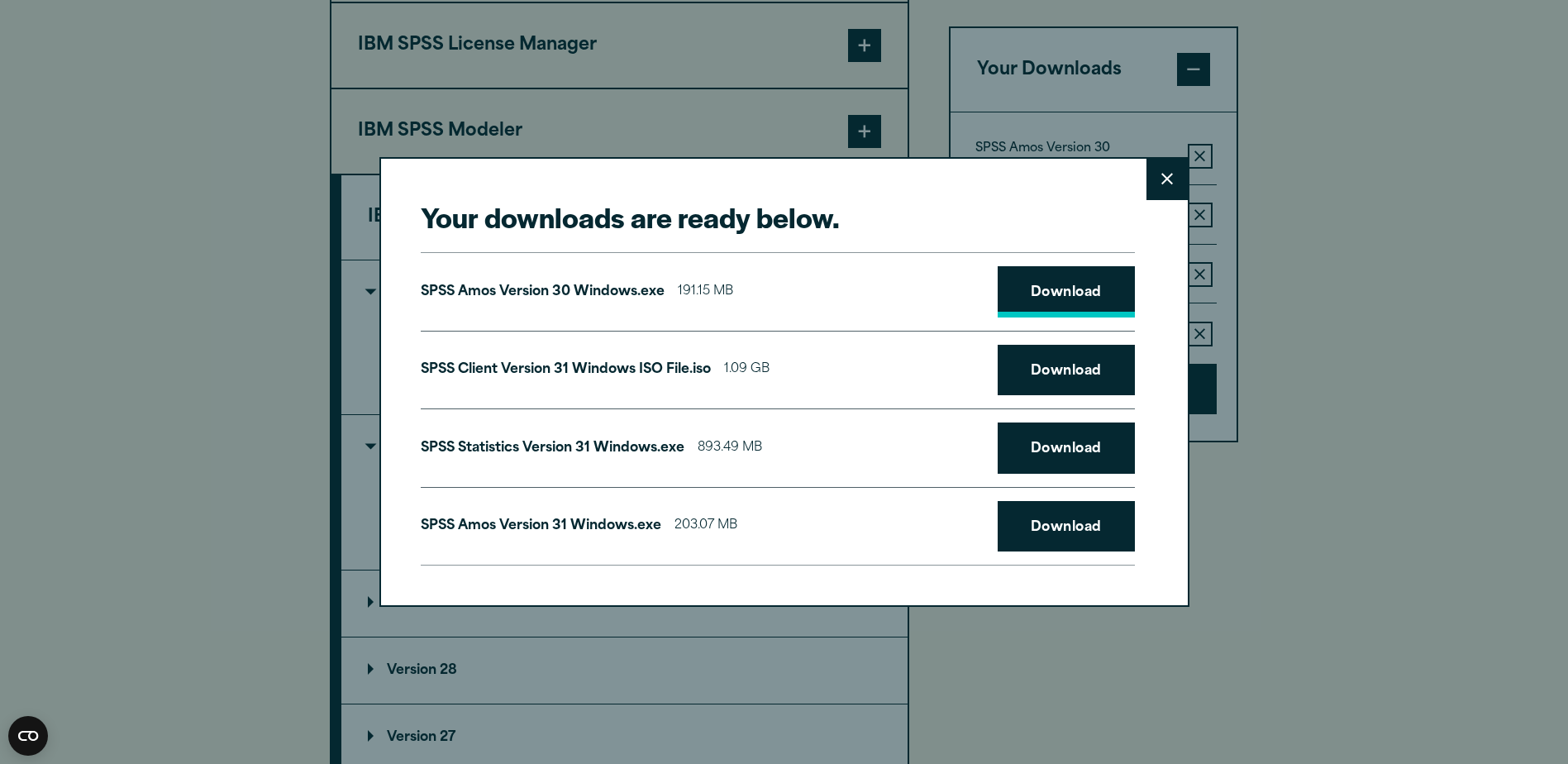
click at [1052, 294] on link "Download" at bounding box center [1066, 291] width 137 height 51
